Goal: Information Seeking & Learning: Learn about a topic

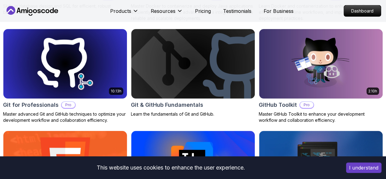
click at [130, 129] on img at bounding box center [65, 165] width 130 height 73
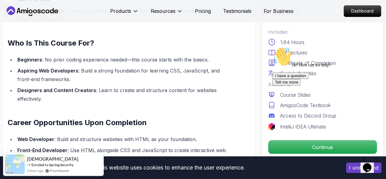
scroll to position [567, 0]
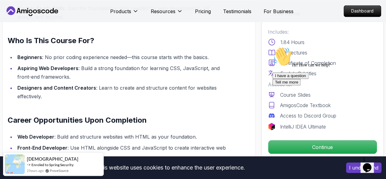
click at [292, 85] on div "Hi! How can we help? I have a question Tell me more" at bounding box center [328, 66] width 110 height 38
click at [302, 85] on div "I have a question Tell me more" at bounding box center [328, 78] width 110 height 13
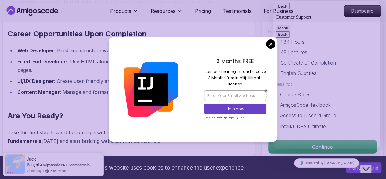
scroll to position [658, 0]
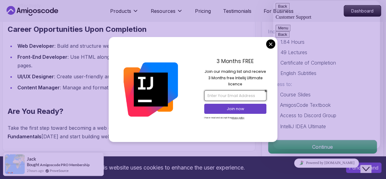
click at [234, 93] on input "email" at bounding box center [235, 95] width 62 height 10
type input "[EMAIL_ADDRESS][DOMAIN_NAME]"
click at [233, 108] on p "Join now" at bounding box center [235, 108] width 51 height 5
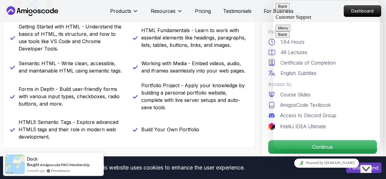
scroll to position [207, 0]
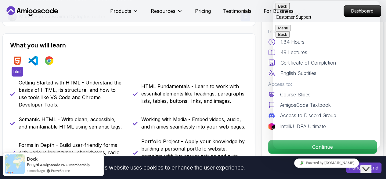
click at [20, 57] on img at bounding box center [18, 61] width 10 height 10
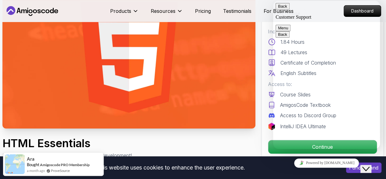
scroll to position [40, 0]
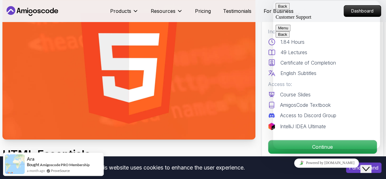
click at [370, 165] on icon "Close Chat This icon closes the chat window." at bounding box center [366, 168] width 7 height 7
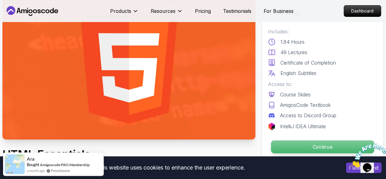
click at [337, 146] on p "Continue" at bounding box center [322, 146] width 103 height 13
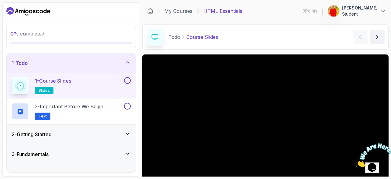
click at [127, 61] on icon at bounding box center [128, 62] width 6 height 6
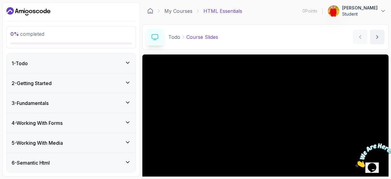
click at [127, 58] on div "1 - Todo" at bounding box center [71, 63] width 129 height 20
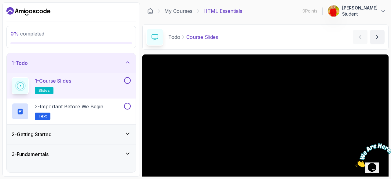
scroll to position [9, 0]
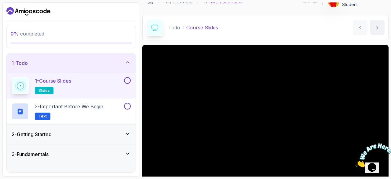
click at [83, 82] on div "1 - Course Slides slides" at bounding box center [67, 85] width 111 height 17
click at [126, 80] on button at bounding box center [127, 80] width 7 height 7
click at [126, 80] on icon at bounding box center [127, 80] width 5 height 6
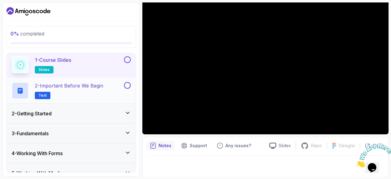
scroll to position [21, 0]
click at [125, 85] on button at bounding box center [127, 85] width 7 height 7
click at [130, 84] on icon at bounding box center [127, 85] width 5 height 6
click at [49, 89] on h2 "2 - Important Before We Begin Text" at bounding box center [69, 90] width 68 height 17
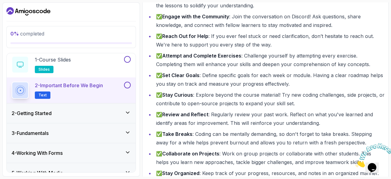
scroll to position [151, 0]
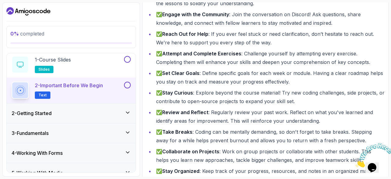
click at [128, 107] on div "2 - Getting Started" at bounding box center [71, 113] width 129 height 20
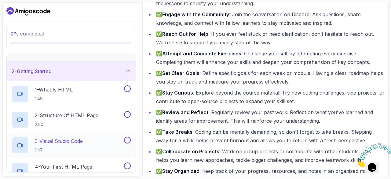
scroll to position [0, 0]
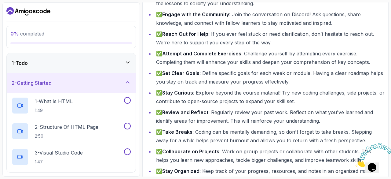
click at [127, 83] on icon at bounding box center [128, 82] width 6 height 6
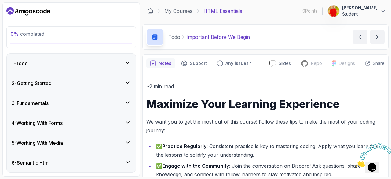
click at [92, 9] on div at bounding box center [71, 11] width 130 height 10
click at [191, 9] on link "My Courses" at bounding box center [178, 10] width 28 height 7
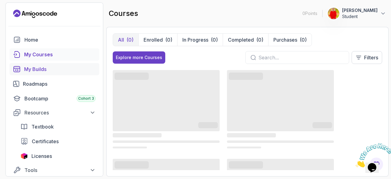
click at [58, 68] on div "My Builds" at bounding box center [59, 68] width 71 height 7
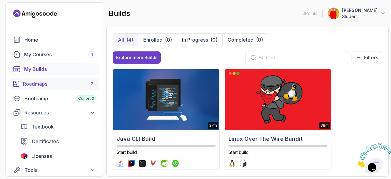
click at [52, 83] on div "Roadmaps 7" at bounding box center [59, 83] width 73 height 7
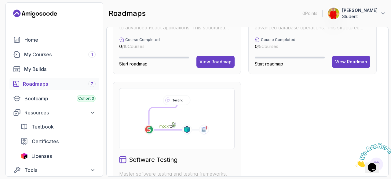
scroll to position [468, 0]
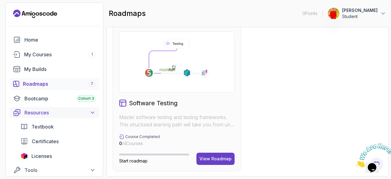
click at [54, 114] on div "Resources" at bounding box center [59, 112] width 71 height 7
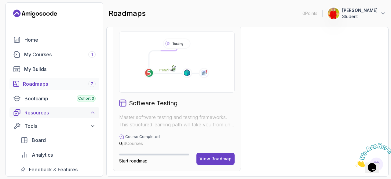
click at [54, 114] on div "Resources" at bounding box center [59, 112] width 71 height 7
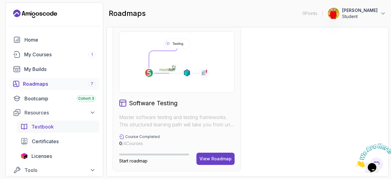
click at [62, 129] on div "Textbook" at bounding box center [63, 126] width 64 height 7
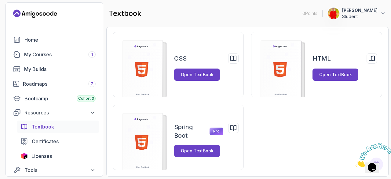
scroll to position [14, 0]
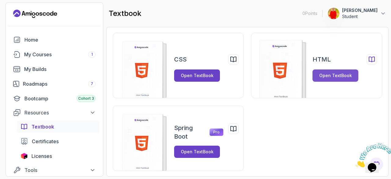
click at [330, 73] on div "Open TextBook" at bounding box center [335, 75] width 33 height 6
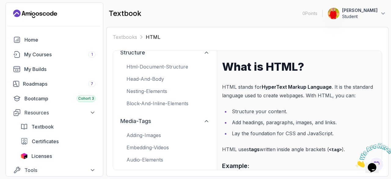
scroll to position [91, 0]
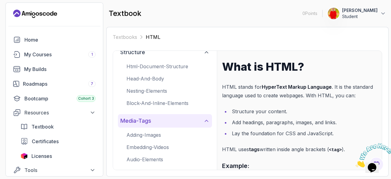
click at [202, 120] on button "media-tags" at bounding box center [165, 120] width 94 height 13
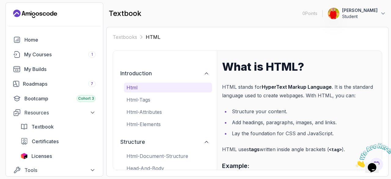
scroll to position [0, 0]
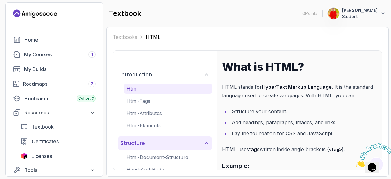
click at [208, 144] on icon at bounding box center [206, 143] width 3 height 2
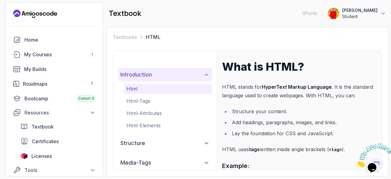
click at [204, 78] on button "introduction" at bounding box center [165, 74] width 94 height 13
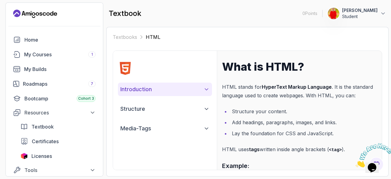
click at [203, 91] on icon at bounding box center [206, 89] width 6 height 6
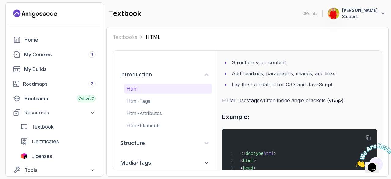
scroll to position [50, 0]
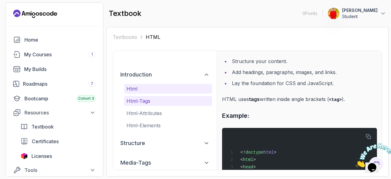
click at [165, 101] on p "html-tags" at bounding box center [167, 100] width 83 height 7
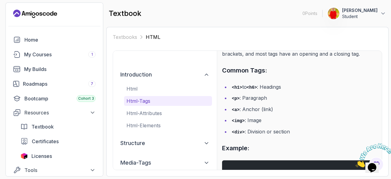
scroll to position [97, 0]
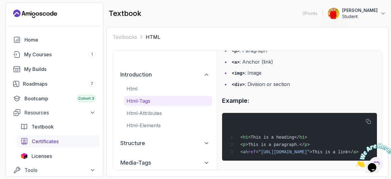
click at [48, 140] on span "Certificates" at bounding box center [45, 140] width 27 height 7
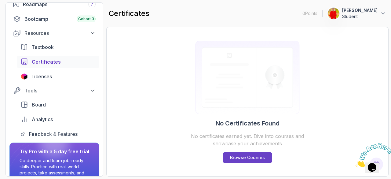
scroll to position [80, 0]
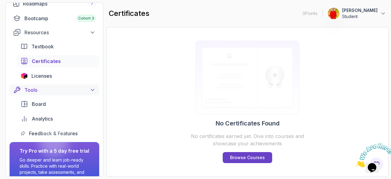
click at [46, 94] on button "Tools" at bounding box center [54, 89] width 90 height 11
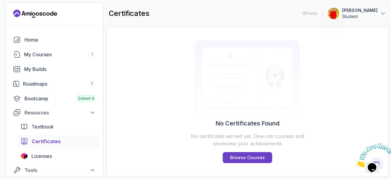
scroll to position [68, 0]
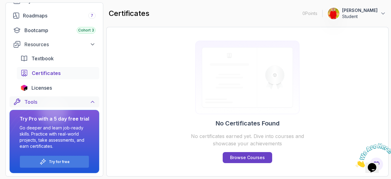
click at [92, 103] on icon at bounding box center [92, 102] width 6 height 6
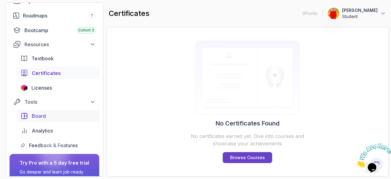
click at [63, 119] on link "Board" at bounding box center [58, 116] width 82 height 12
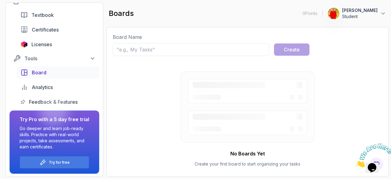
scroll to position [112, 0]
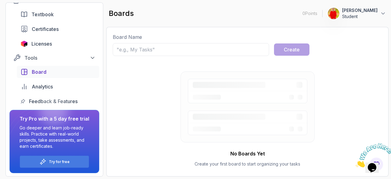
click at [59, 102] on div at bounding box center [53, 109] width 29 height 29
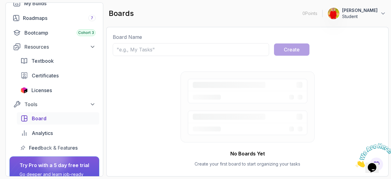
scroll to position [65, 0]
click at [85, 103] on div "Tools" at bounding box center [59, 104] width 71 height 7
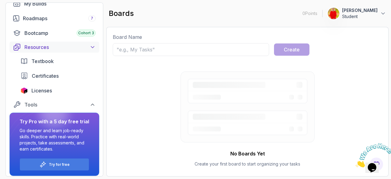
click at [93, 46] on icon at bounding box center [92, 47] width 6 height 6
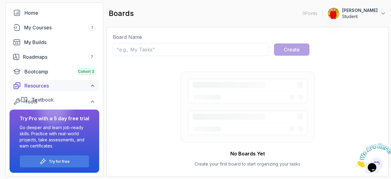
scroll to position [24, 0]
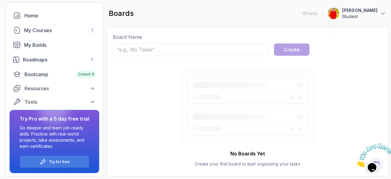
click at [158, 128] on div "No Boards Yet Create your first board to start organizing your tasks" at bounding box center [247, 119] width 269 height 102
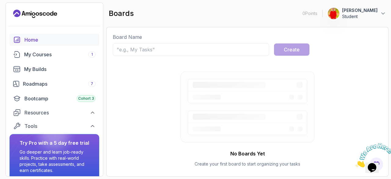
click at [62, 42] on div "Home" at bounding box center [59, 39] width 71 height 7
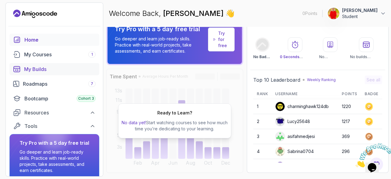
scroll to position [8, 0]
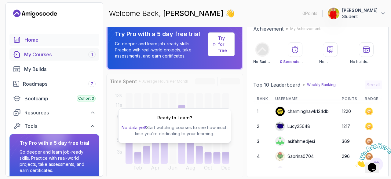
click at [47, 55] on div "My Courses 1" at bounding box center [59, 54] width 71 height 7
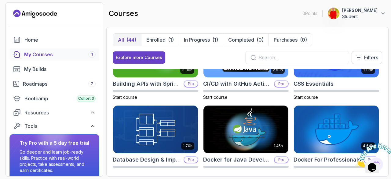
scroll to position [115, 0]
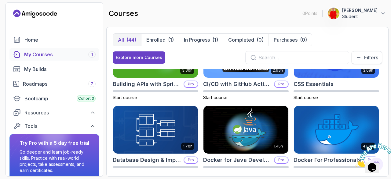
click at [364, 57] on p "Filters" at bounding box center [371, 57] width 14 height 7
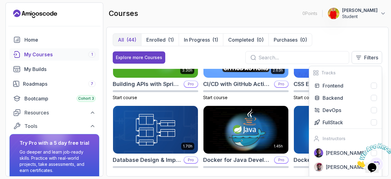
click at [317, 59] on input "text" at bounding box center [301, 57] width 86 height 7
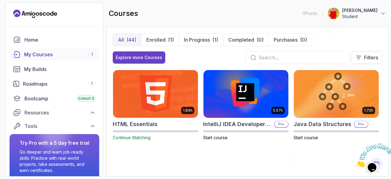
scroll to position [302, 0]
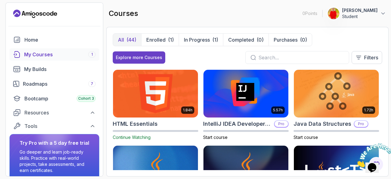
click at [149, 106] on img at bounding box center [155, 93] width 89 height 50
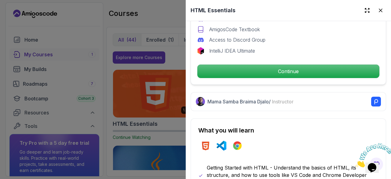
scroll to position [224, 0]
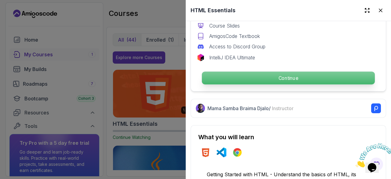
click at [229, 73] on p "Continue" at bounding box center [288, 77] width 173 height 13
